Goal: Information Seeking & Learning: Learn about a topic

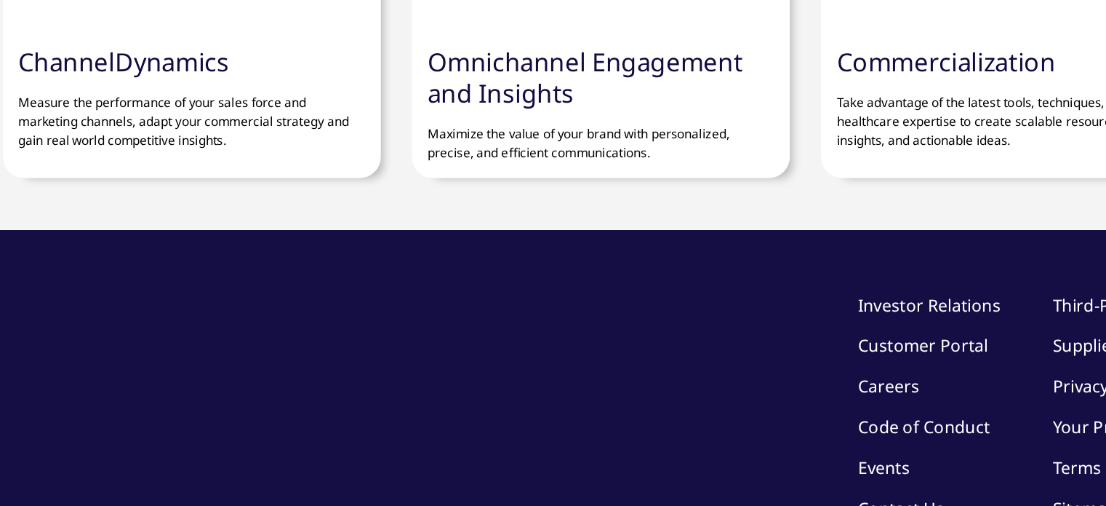
scroll to position [3638, 0]
